Goal: Task Accomplishment & Management: Manage account settings

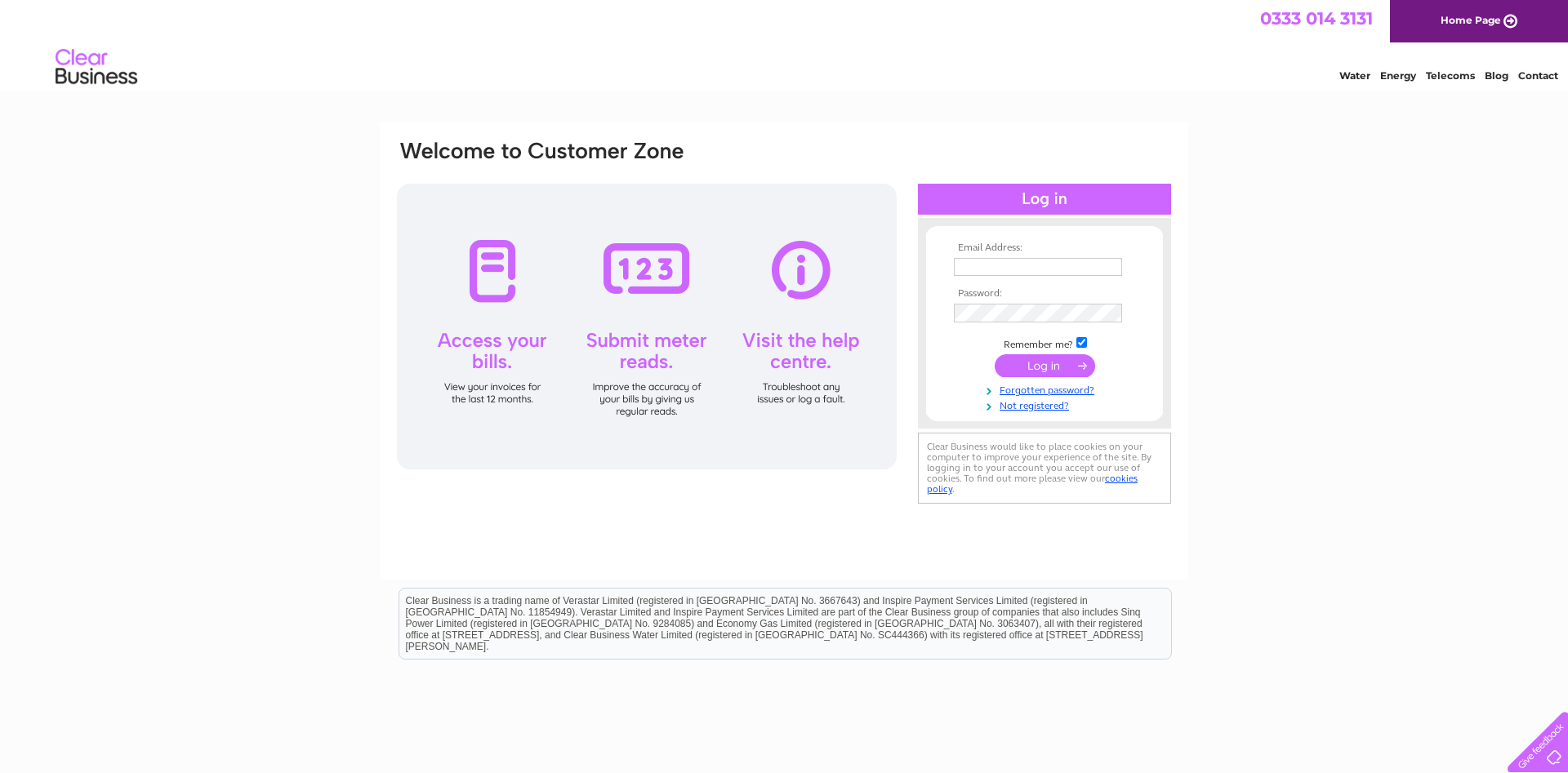
click at [982, 276] on td at bounding box center [1045, 267] width 190 height 26
click at [985, 271] on input "text" at bounding box center [1039, 268] width 170 height 20
click at [988, 304] on td at bounding box center [1045, 314] width 190 height 27
click at [994, 270] on input "text" at bounding box center [1039, 268] width 170 height 20
type input "[PERSON_NAME][EMAIL_ADDRESS][DOMAIN_NAME]"
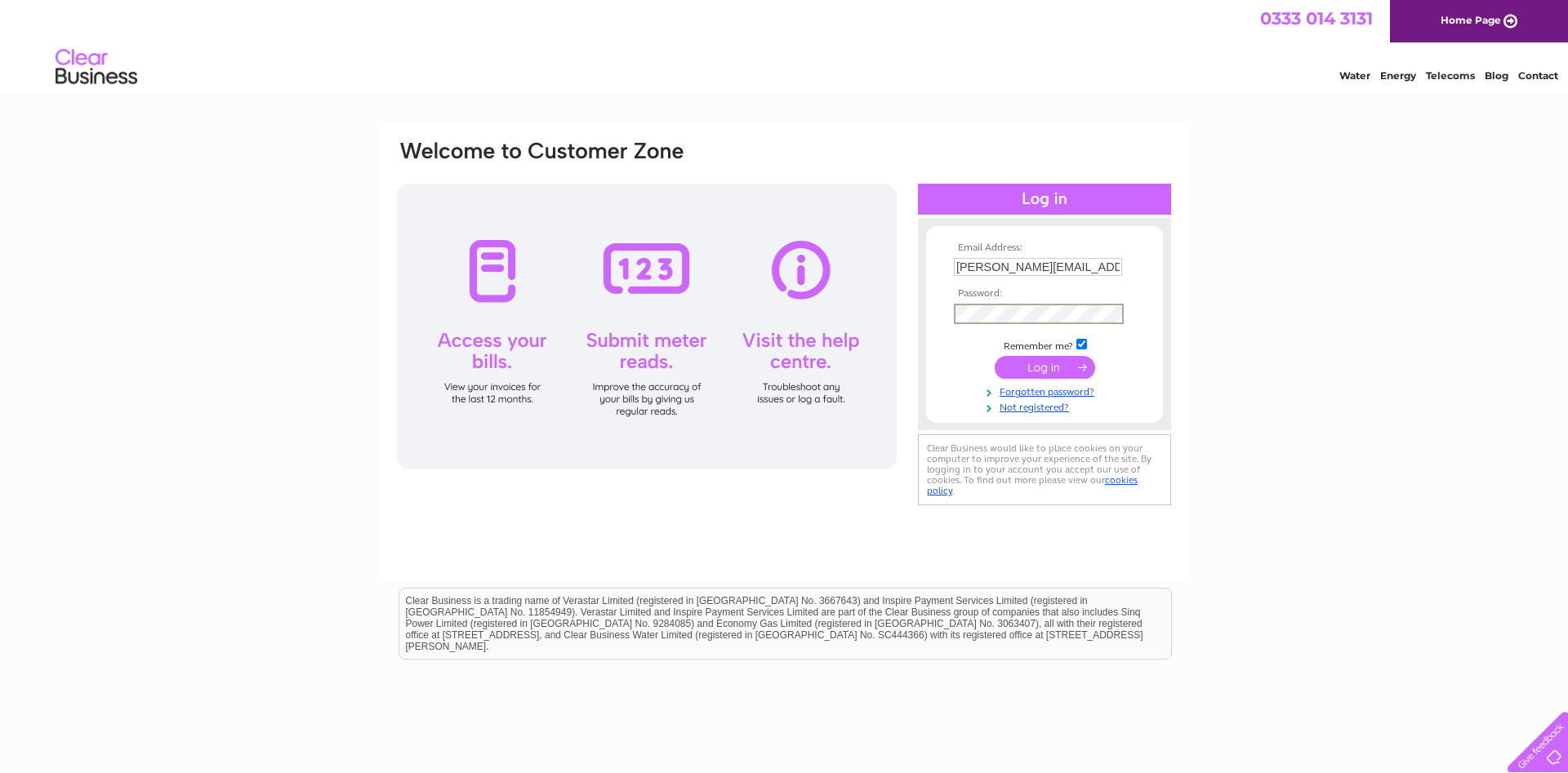
click at [994, 356] on input "submit" at bounding box center [1045, 367] width 101 height 23
click at [1089, 268] on input "[PERSON_NAME][EMAIL_ADDRESS][DOMAIN_NAME]" at bounding box center [1039, 268] width 170 height 20
click at [1029, 264] on input "text" at bounding box center [1038, 267] width 168 height 18
click at [1052, 269] on input "text" at bounding box center [1039, 268] width 170 height 20
click at [1051, 265] on input "text" at bounding box center [1039, 268] width 170 height 20
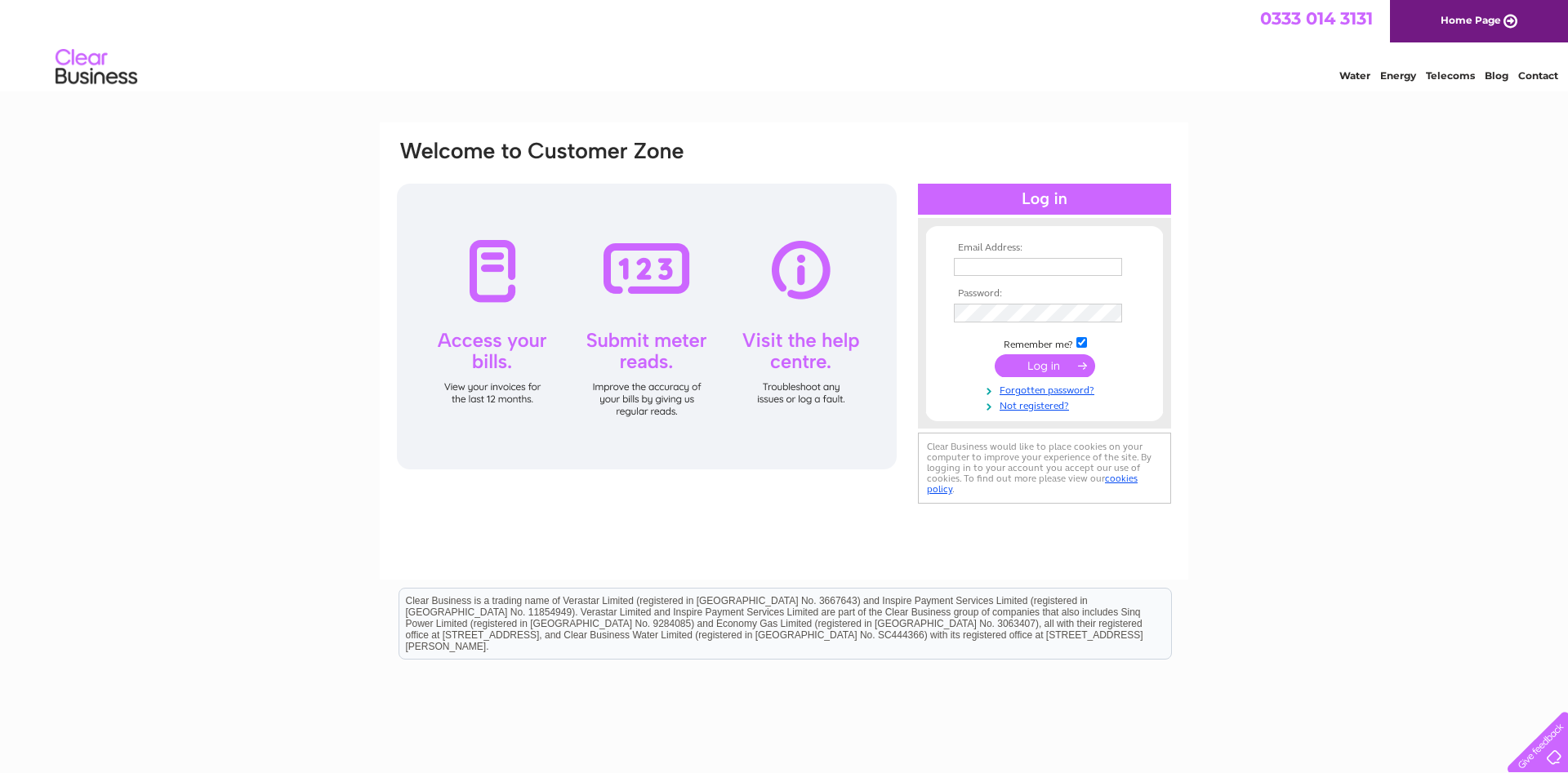
click at [981, 282] on td at bounding box center [1045, 284] width 190 height 8
click at [987, 256] on td at bounding box center [1045, 267] width 190 height 26
click at [977, 268] on input "text" at bounding box center [1038, 267] width 168 height 18
type input "[PERSON_NAME][EMAIL_ADDRESS][DOMAIN_NAME]"
click at [994, 356] on input "submit" at bounding box center [1045, 367] width 101 height 23
